Goal: Transaction & Acquisition: Subscribe to service/newsletter

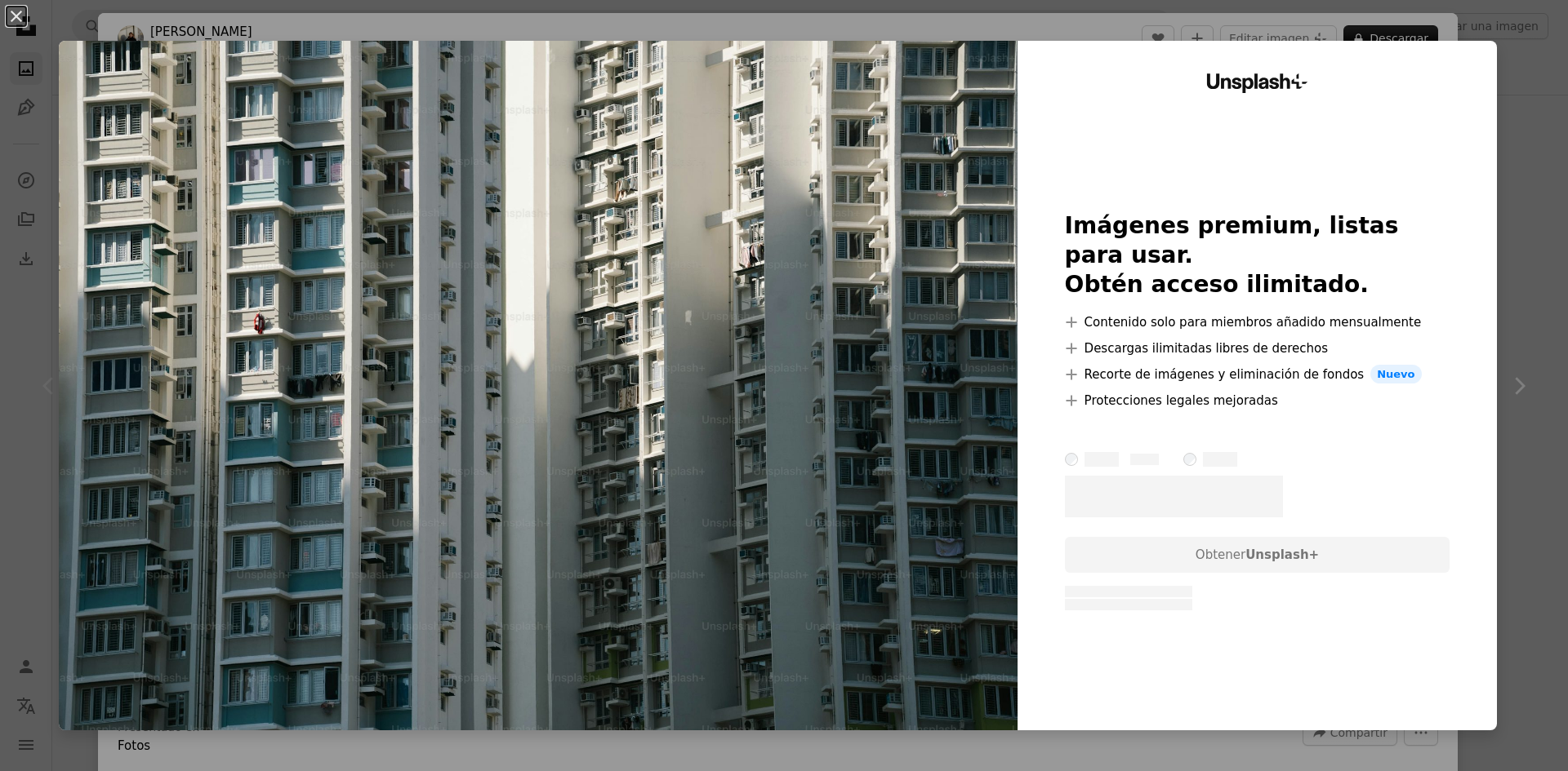
scroll to position [408, 0]
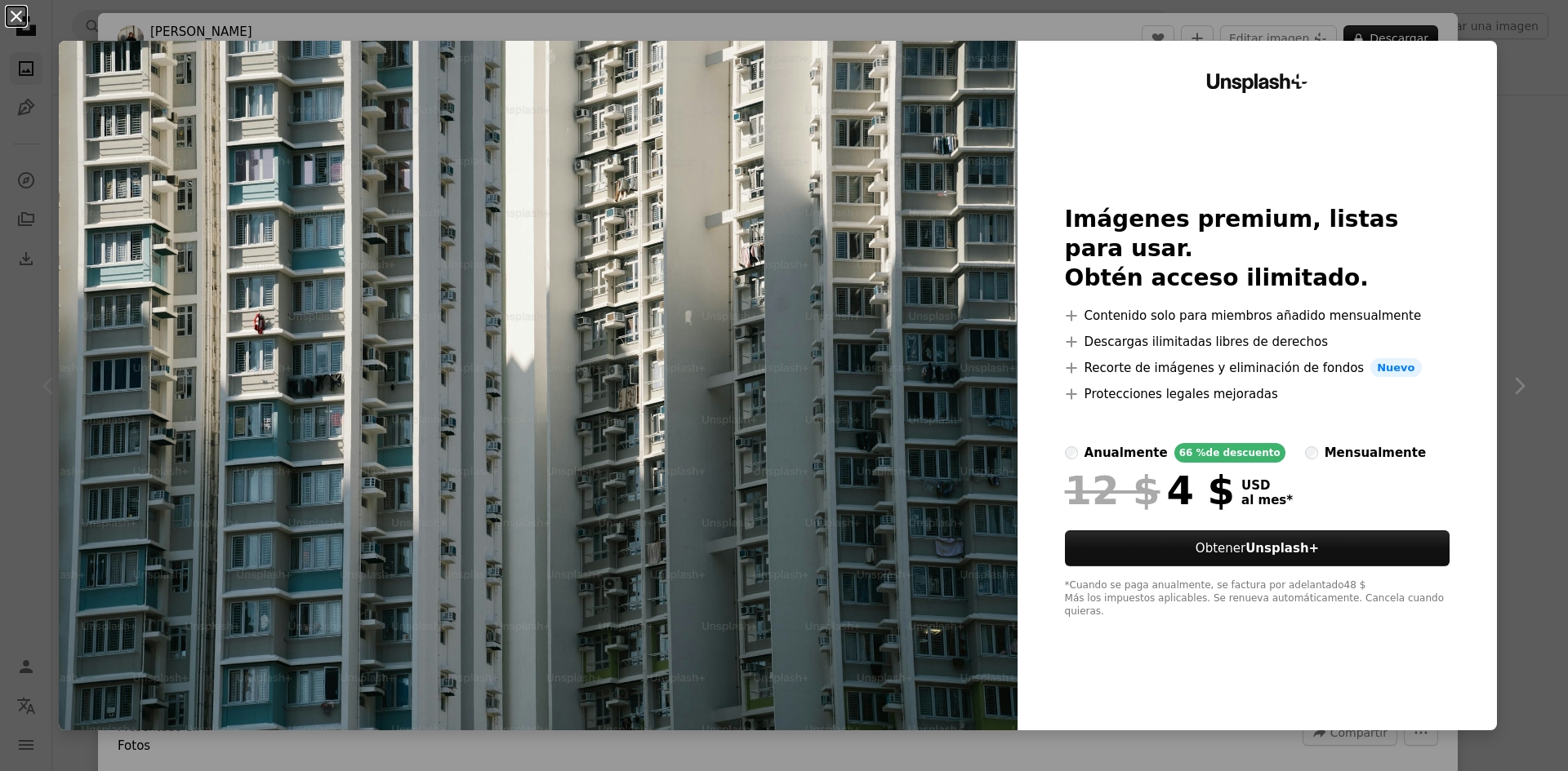
click at [8, 10] on button "An X shape" at bounding box center [16, 16] width 20 height 20
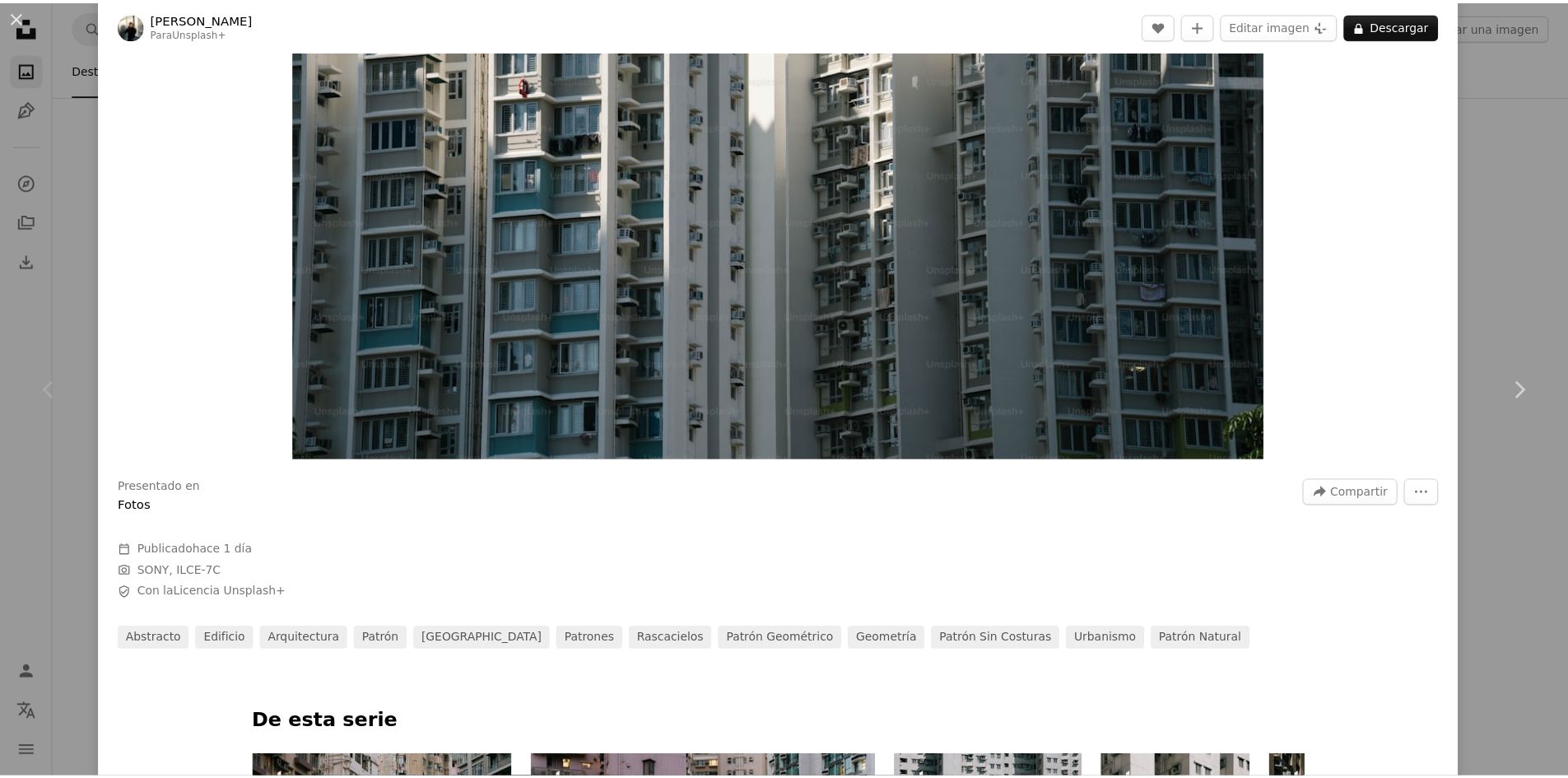
scroll to position [82, 0]
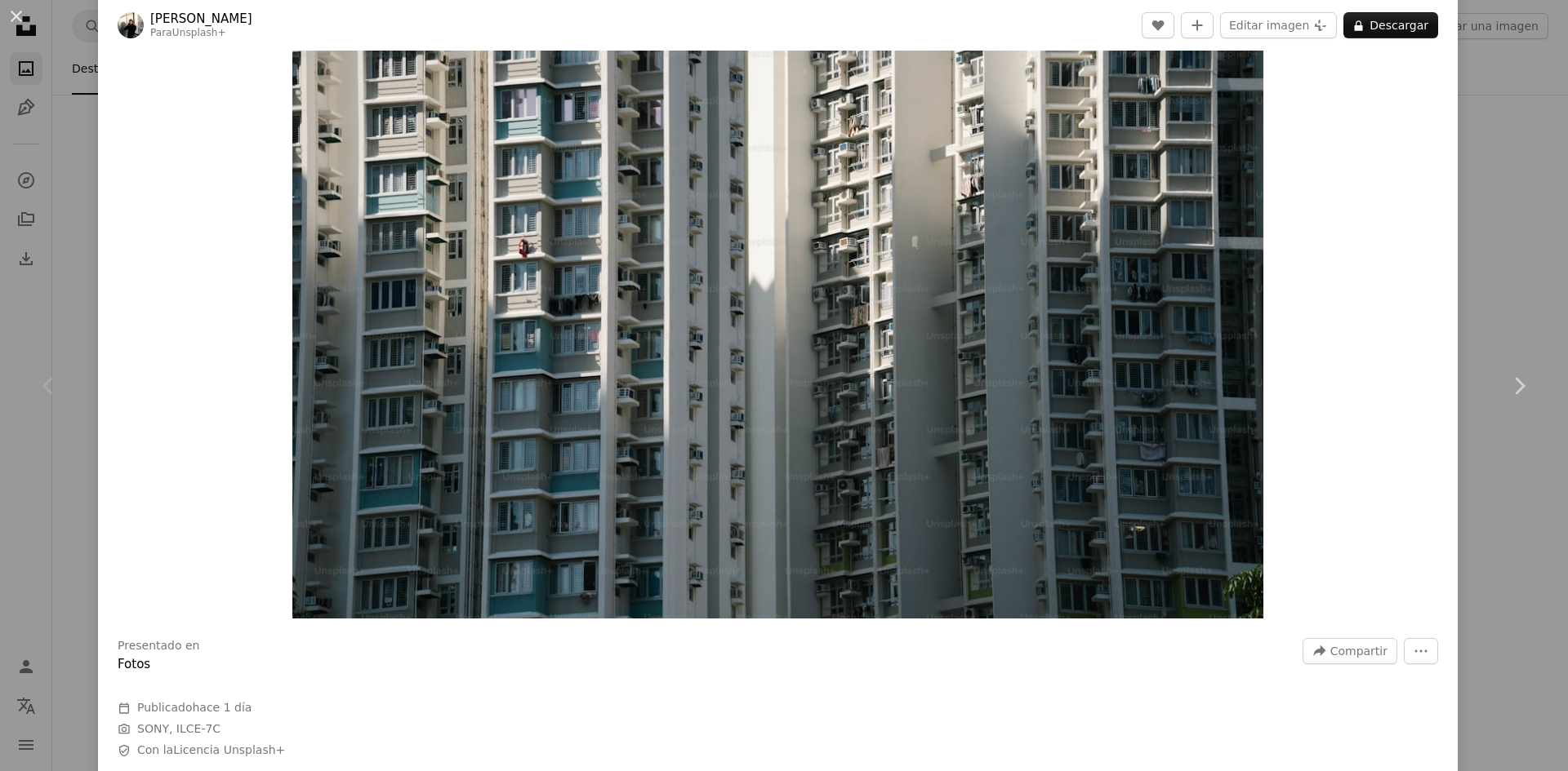
click at [43, 468] on div "An X shape Chevron left Chevron right [PERSON_NAME] Para Unsplash+ A heart A pl…" at bounding box center [784, 386] width 1568 height 771
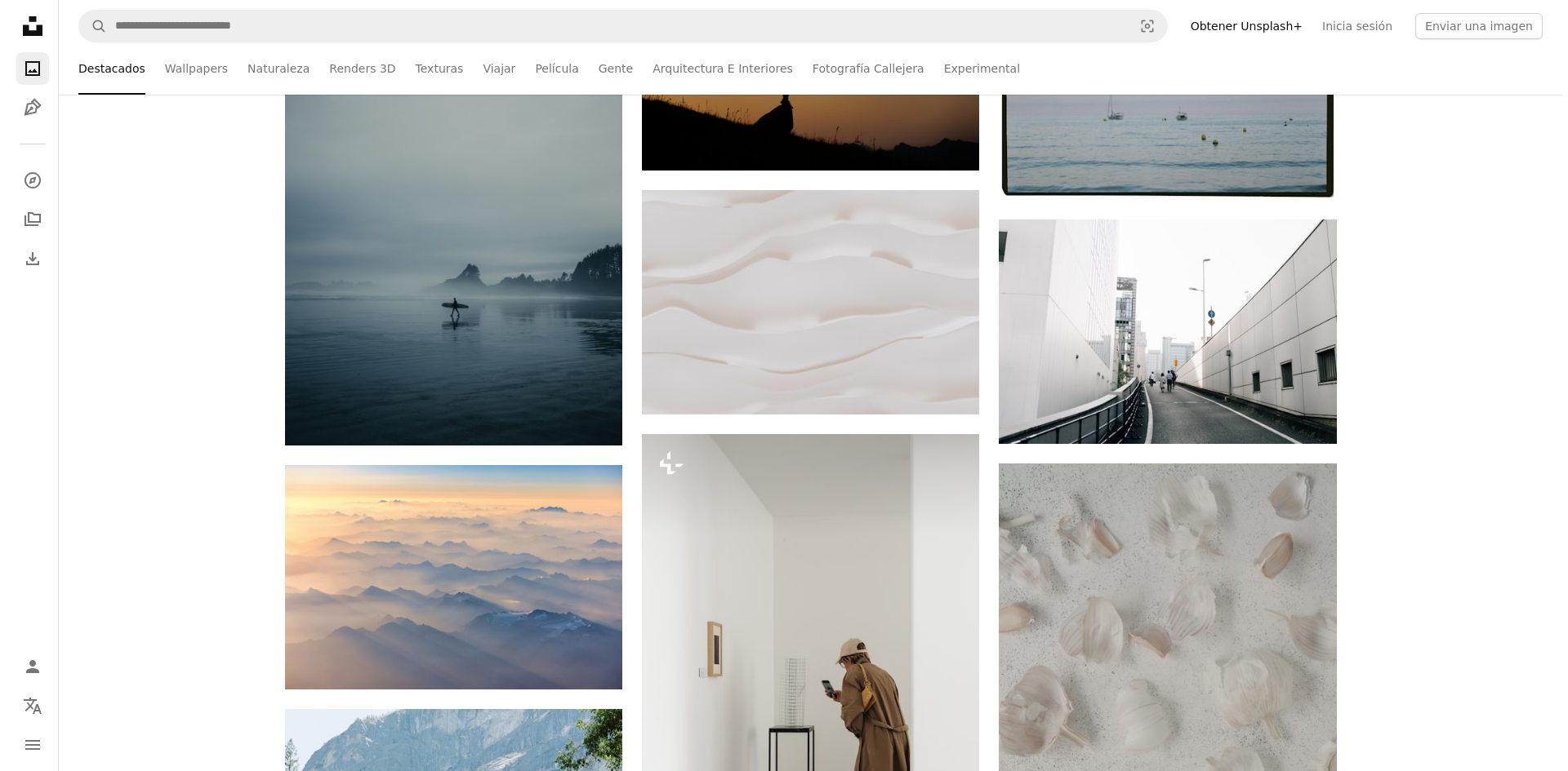
scroll to position [1143, 0]
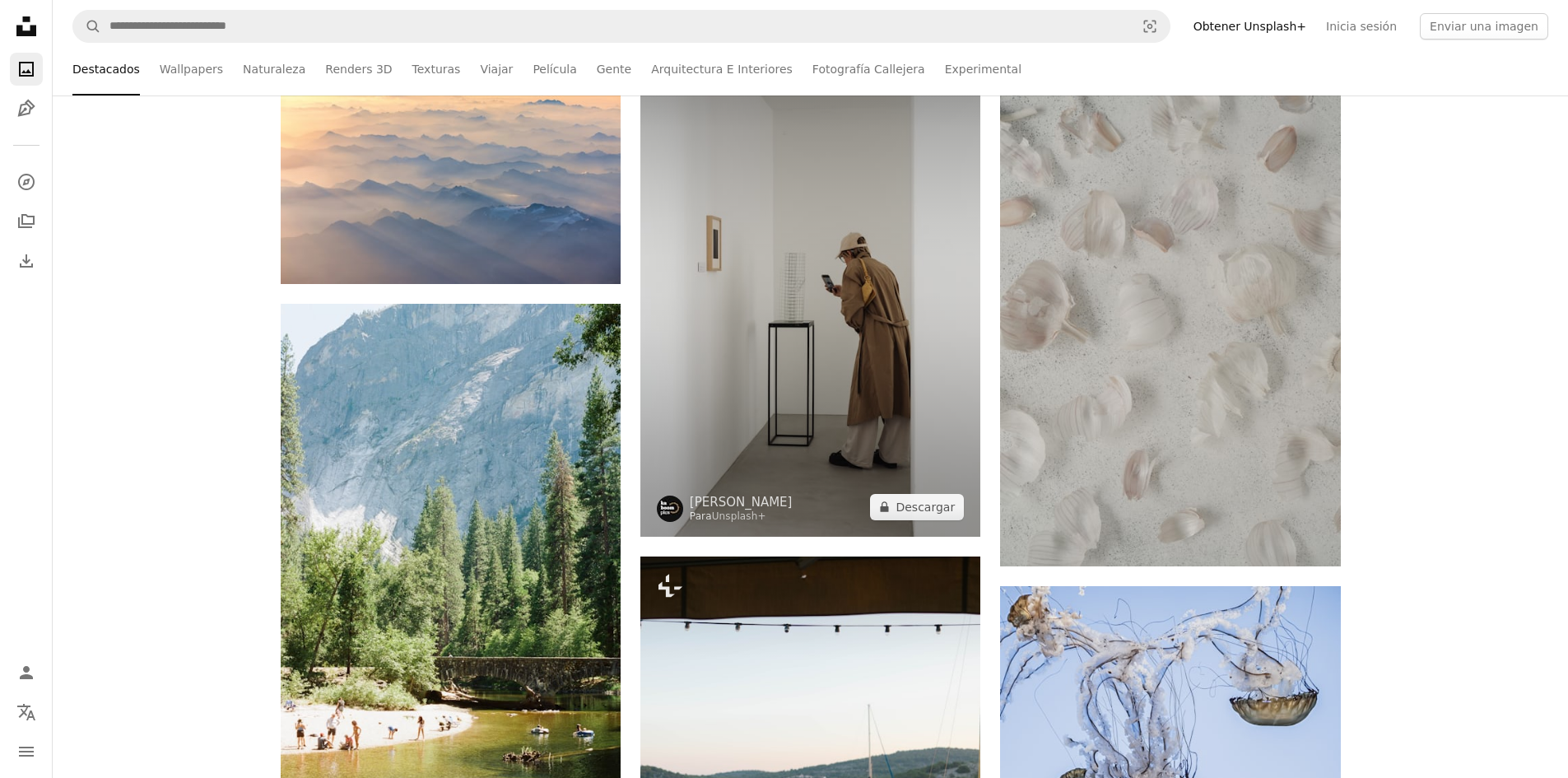
click at [755, 330] on img at bounding box center [810, 282] width 340 height 511
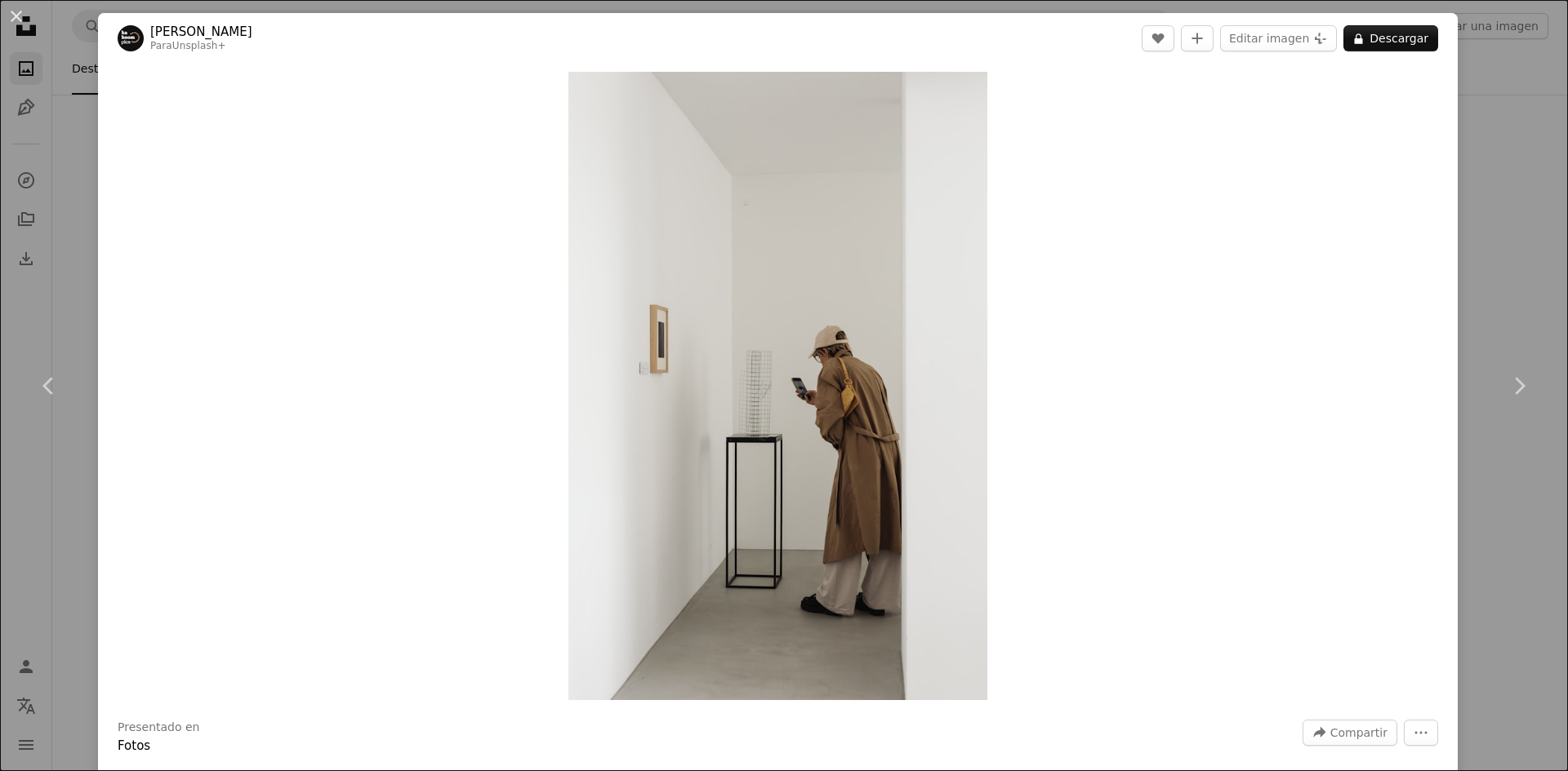
click at [1355, 53] on header "[PERSON_NAME] Para Unsplash+ A heart A plus sign Editar imagen Plus sign for Un…" at bounding box center [777, 37] width 1359 height 50
click at [1361, 31] on button "A lock Descargar" at bounding box center [1390, 38] width 94 height 26
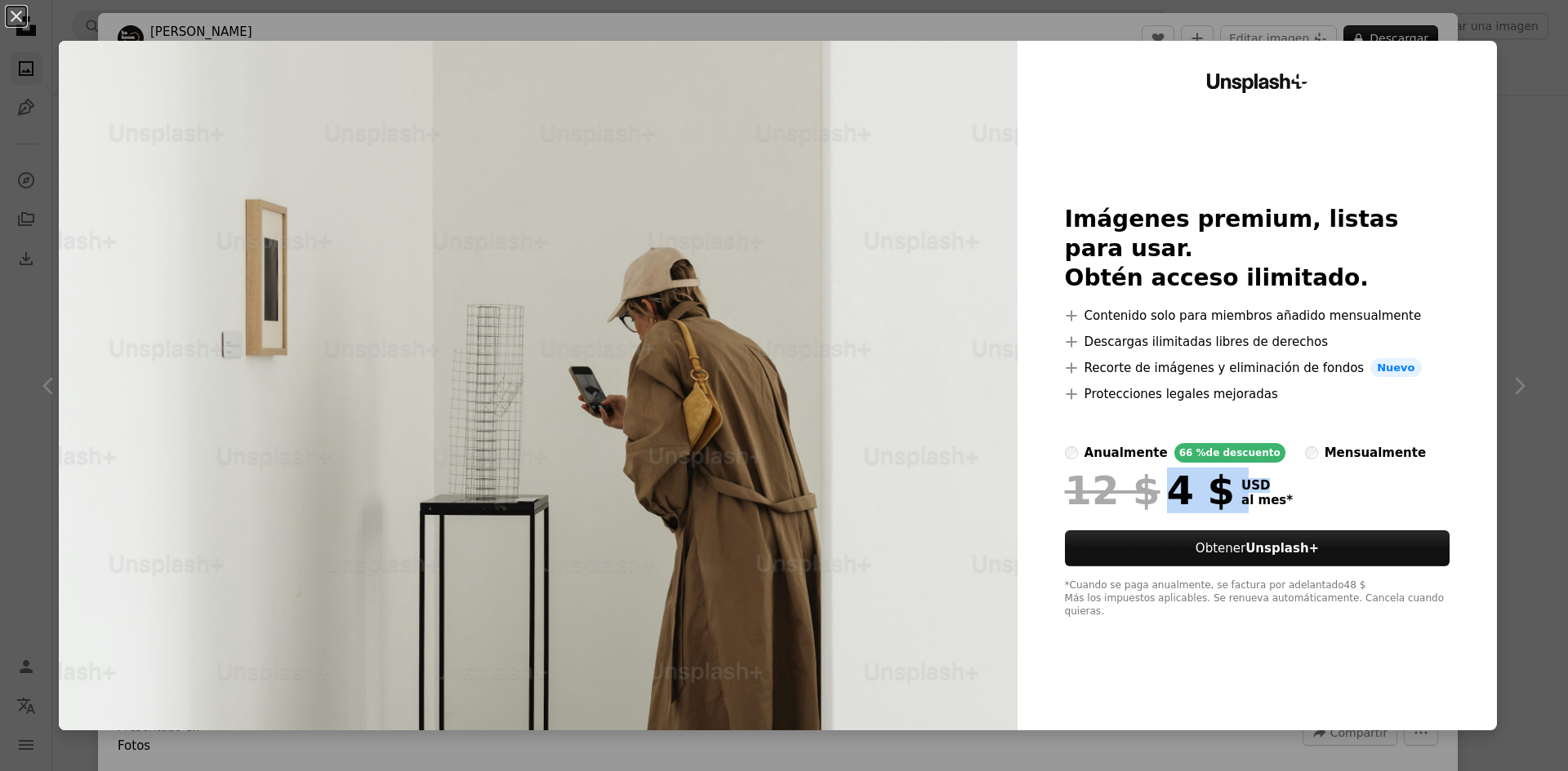
drag, startPoint x: 1240, startPoint y: 490, endPoint x: 1129, endPoint y: 484, distance: 111.2
click at [1129, 484] on div "12 $ 4 $ USD al mes *" at bounding box center [1257, 491] width 386 height 43
click at [1187, 551] on button "Obtener Unsplash+" at bounding box center [1257, 549] width 386 height 36
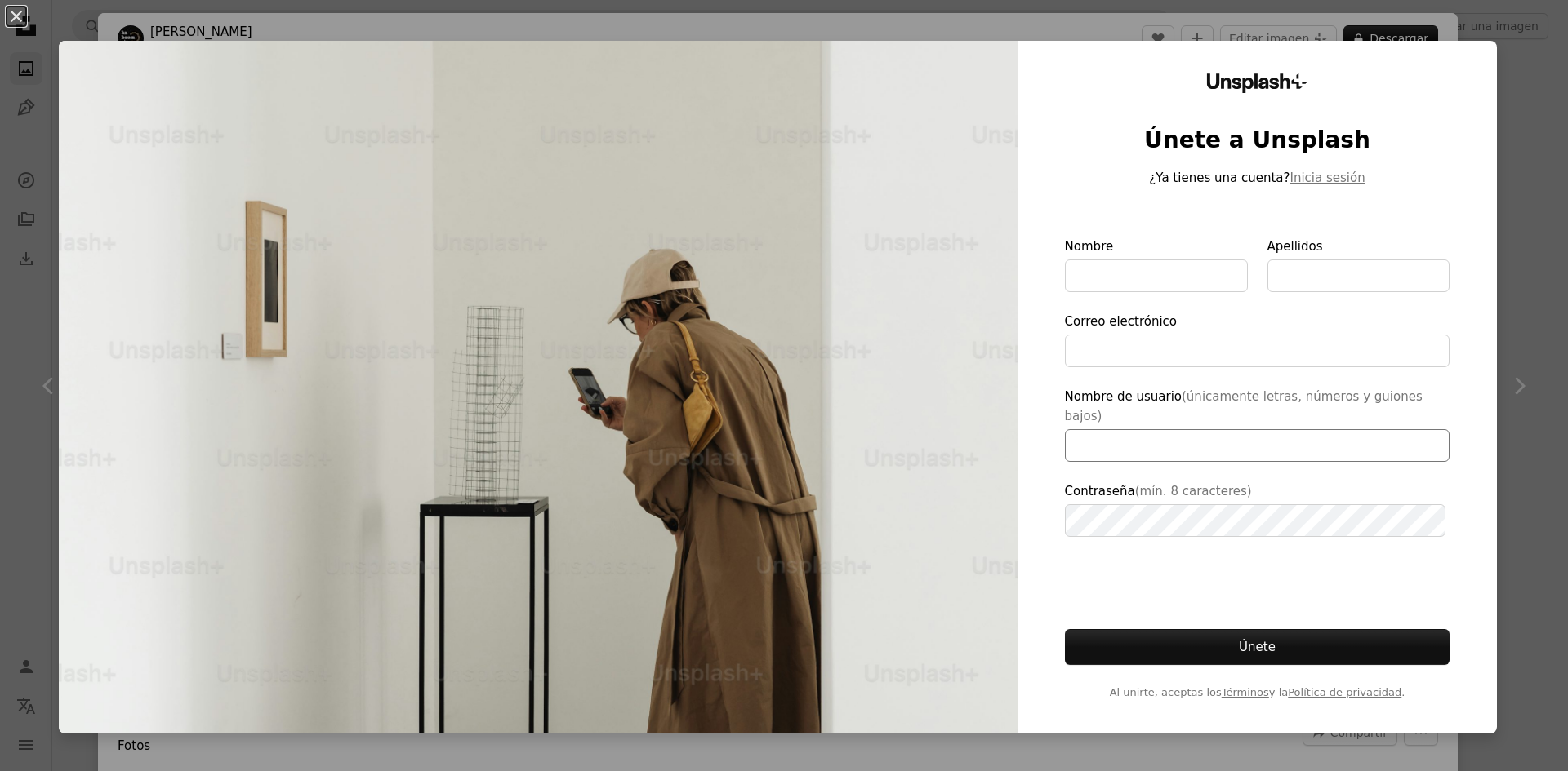
type input "**********"
